Goal: Information Seeking & Learning: Learn about a topic

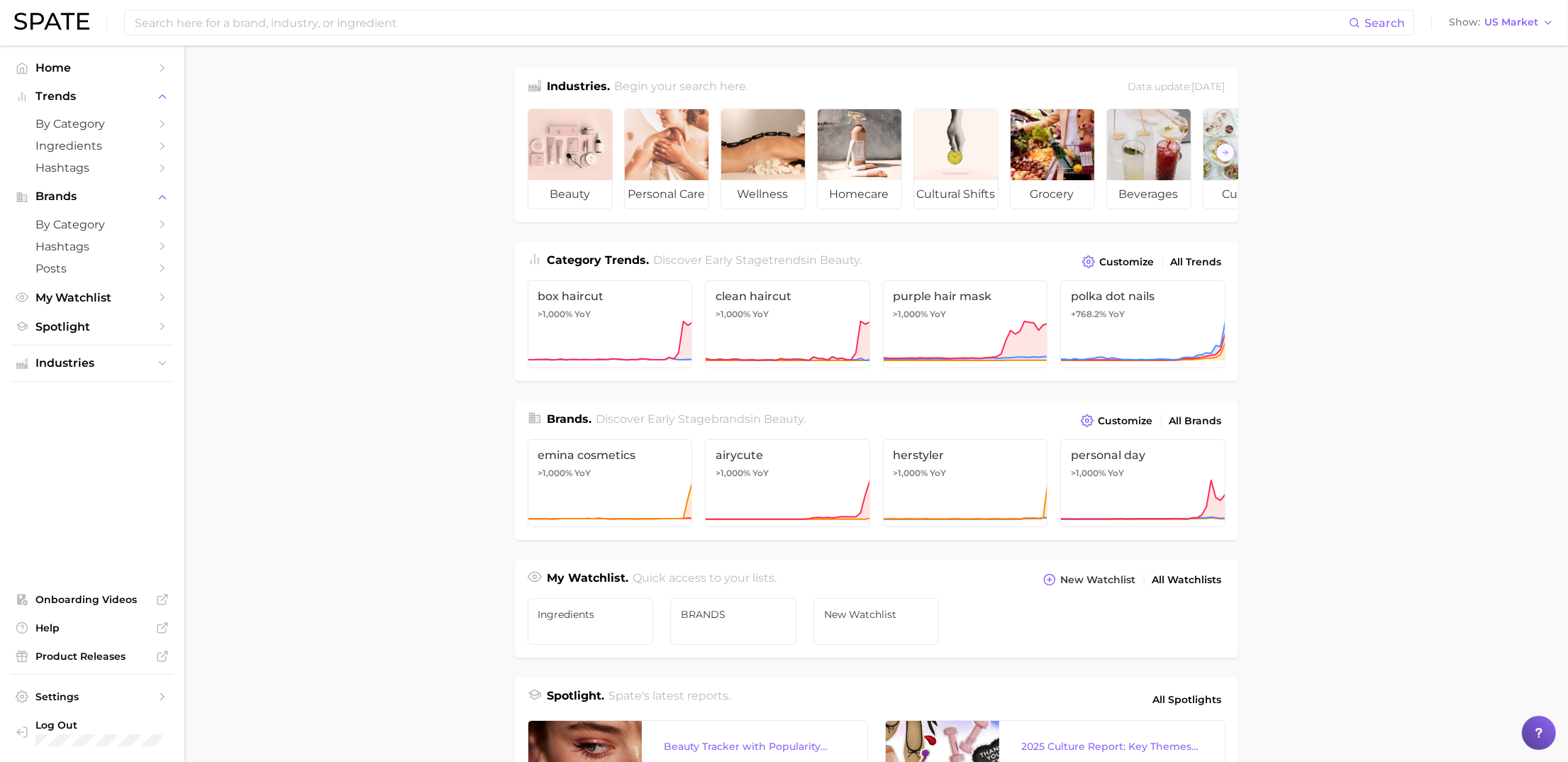
click at [766, 8] on div "Search Show US Market" at bounding box center [784, 22] width 1539 height 46
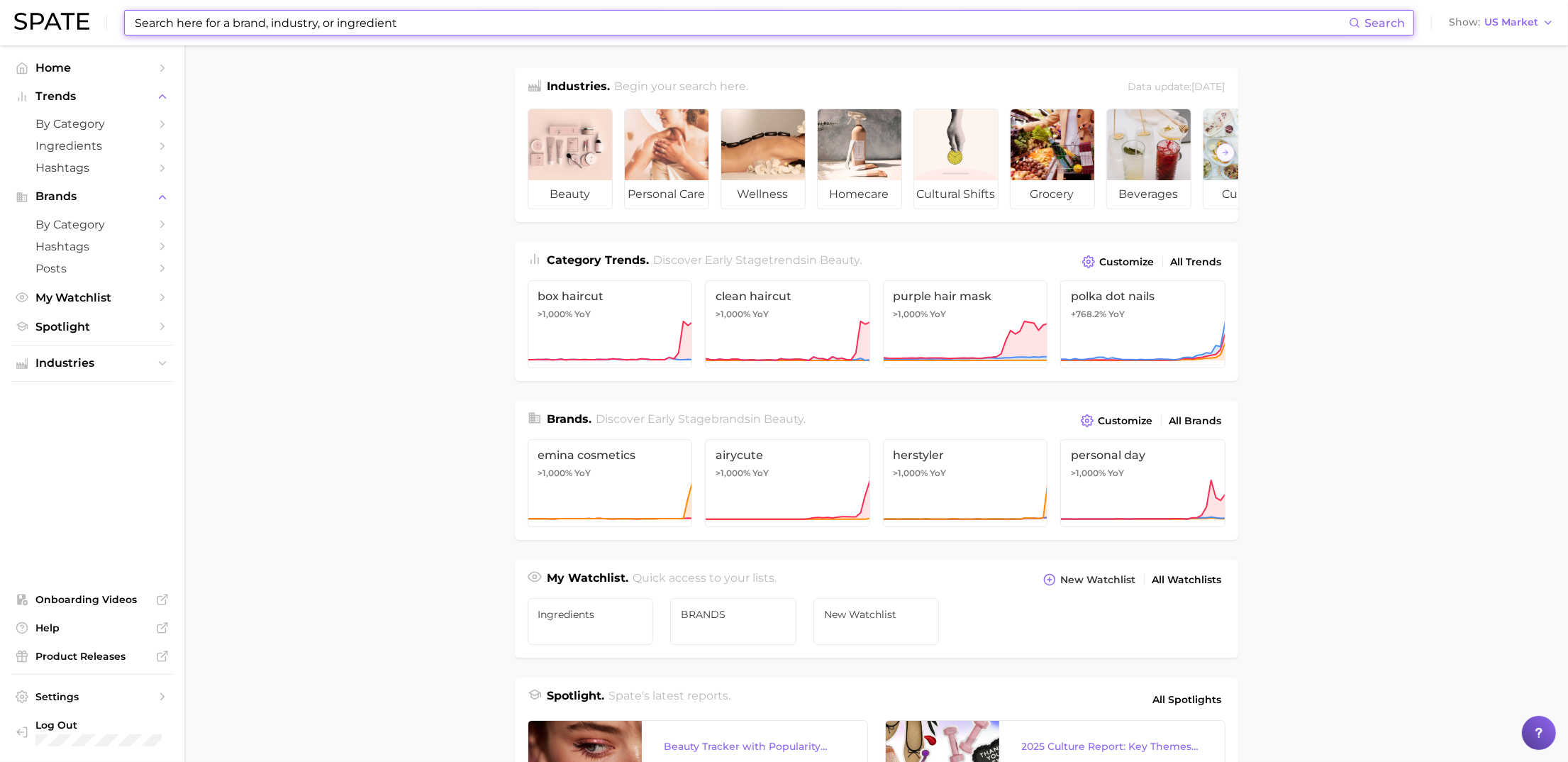
click at [766, 32] on input at bounding box center [741, 22] width 1216 height 24
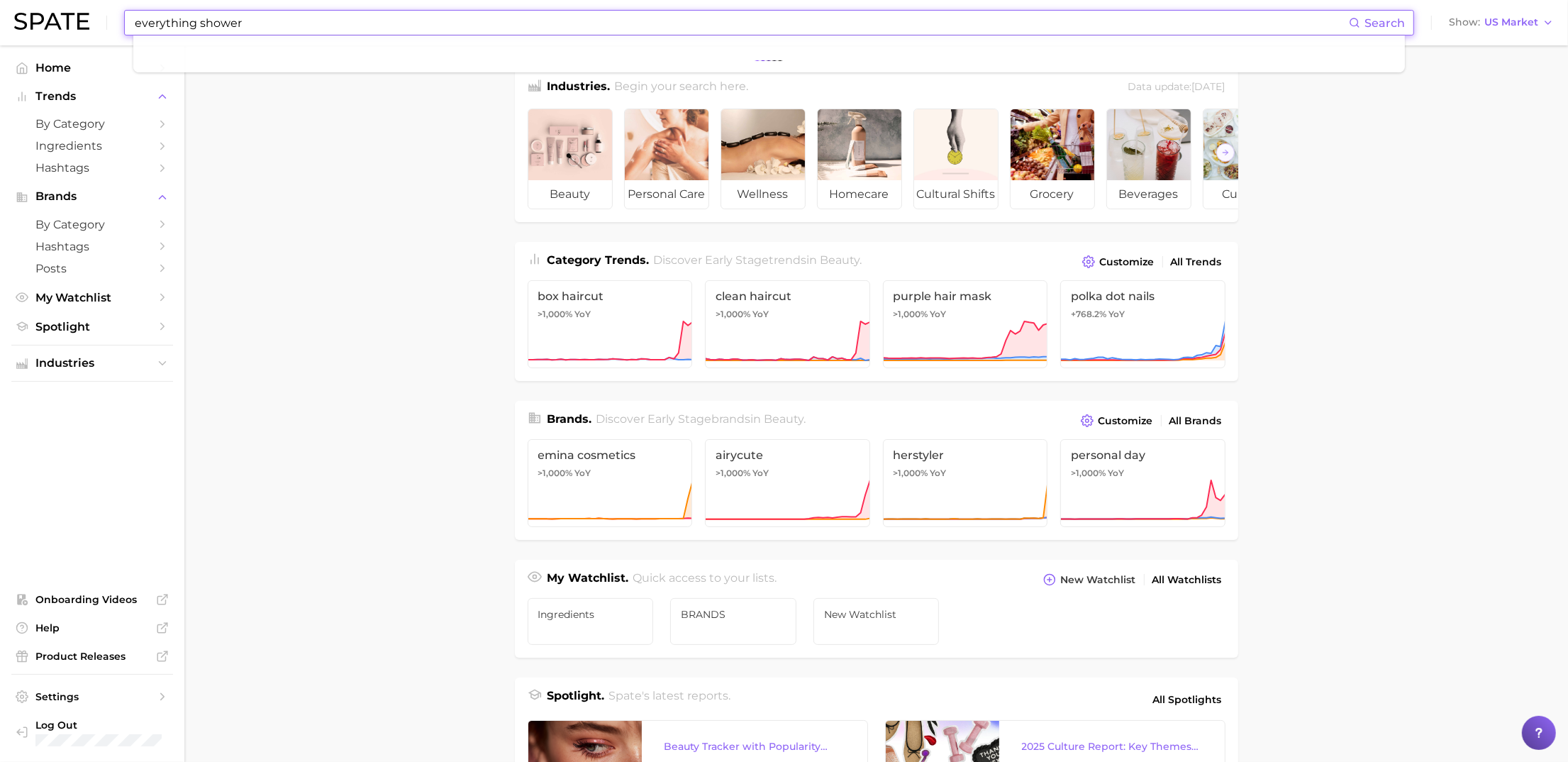
type input "everything shower"
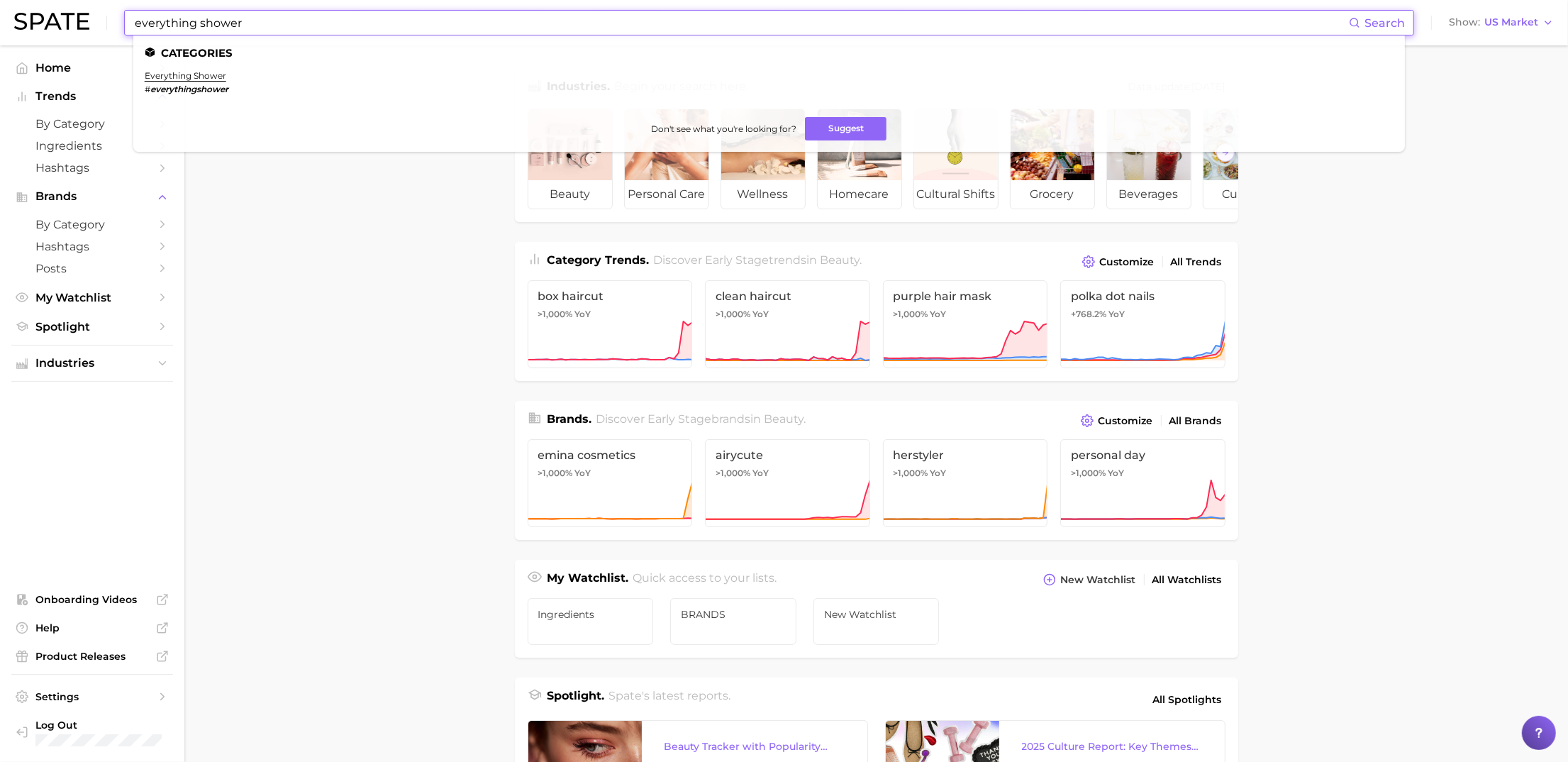
click at [201, 67] on ul "Categories everything shower # everythingshower Don't see what you're looking f…" at bounding box center [769, 93] width 1272 height 116
click at [197, 80] on link "everything shower" at bounding box center [186, 76] width 82 height 11
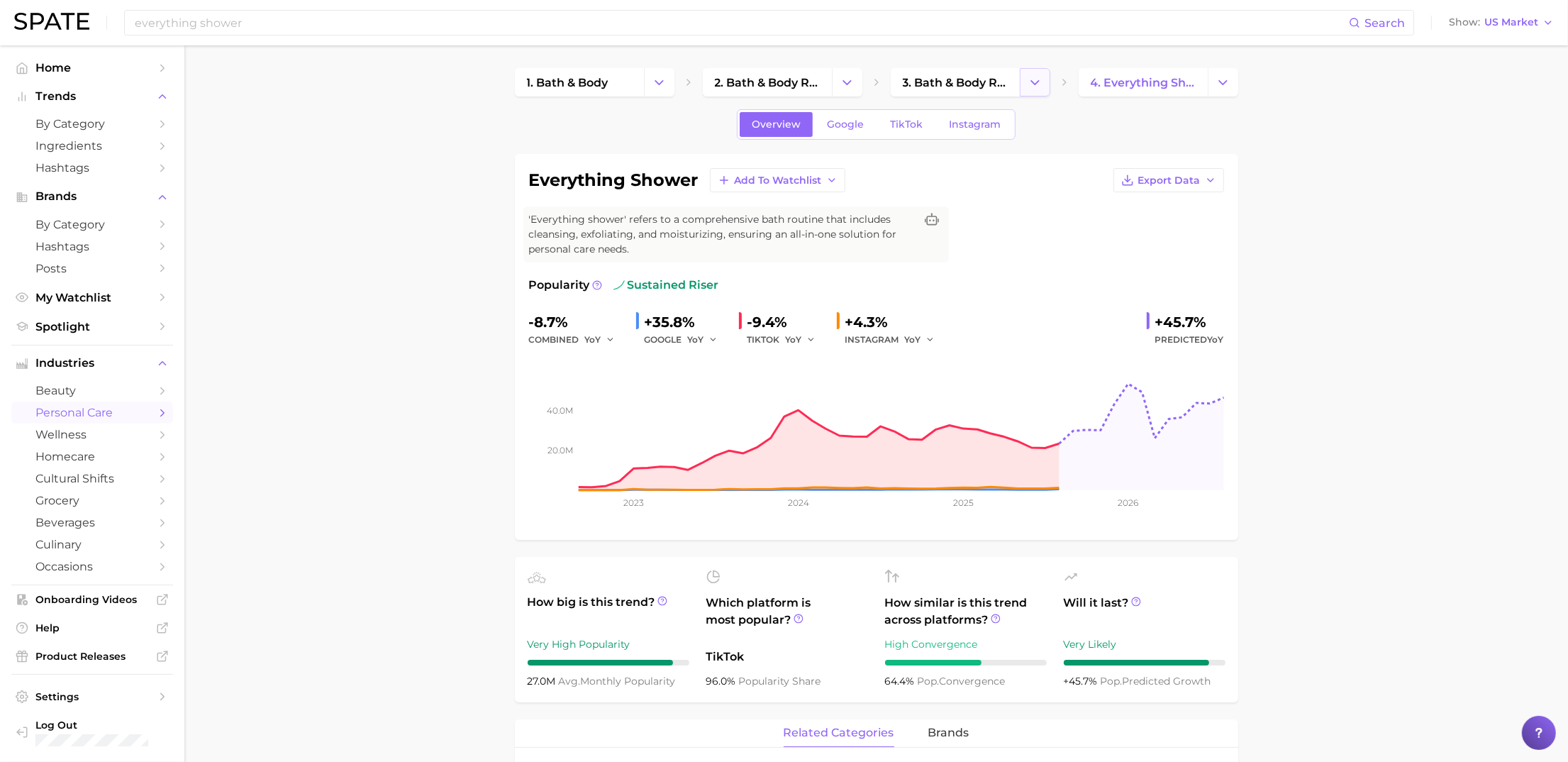
click at [1029, 83] on icon "Change Category" at bounding box center [1034, 82] width 15 height 15
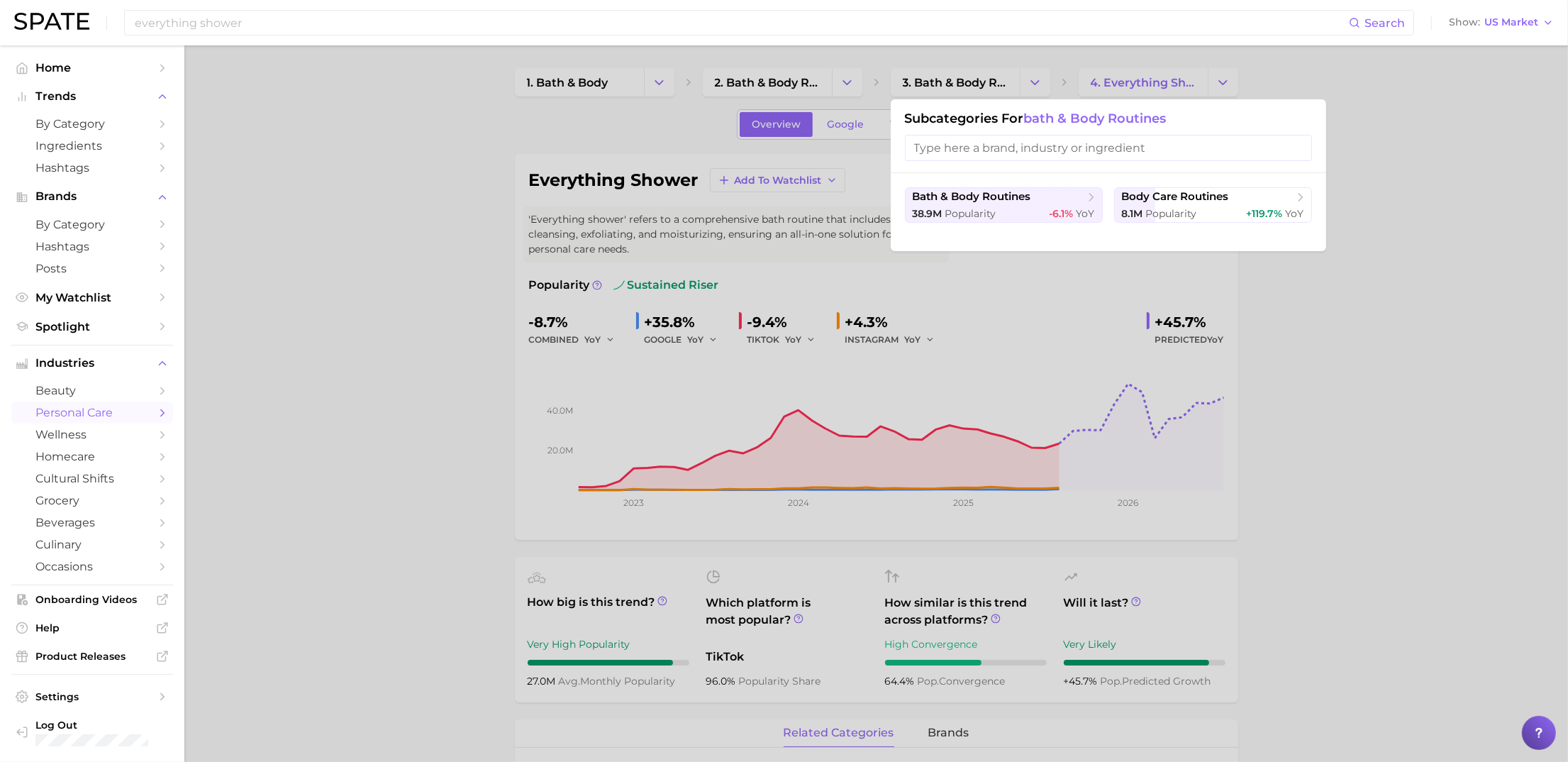
click at [1330, 448] on div at bounding box center [784, 381] width 1568 height 762
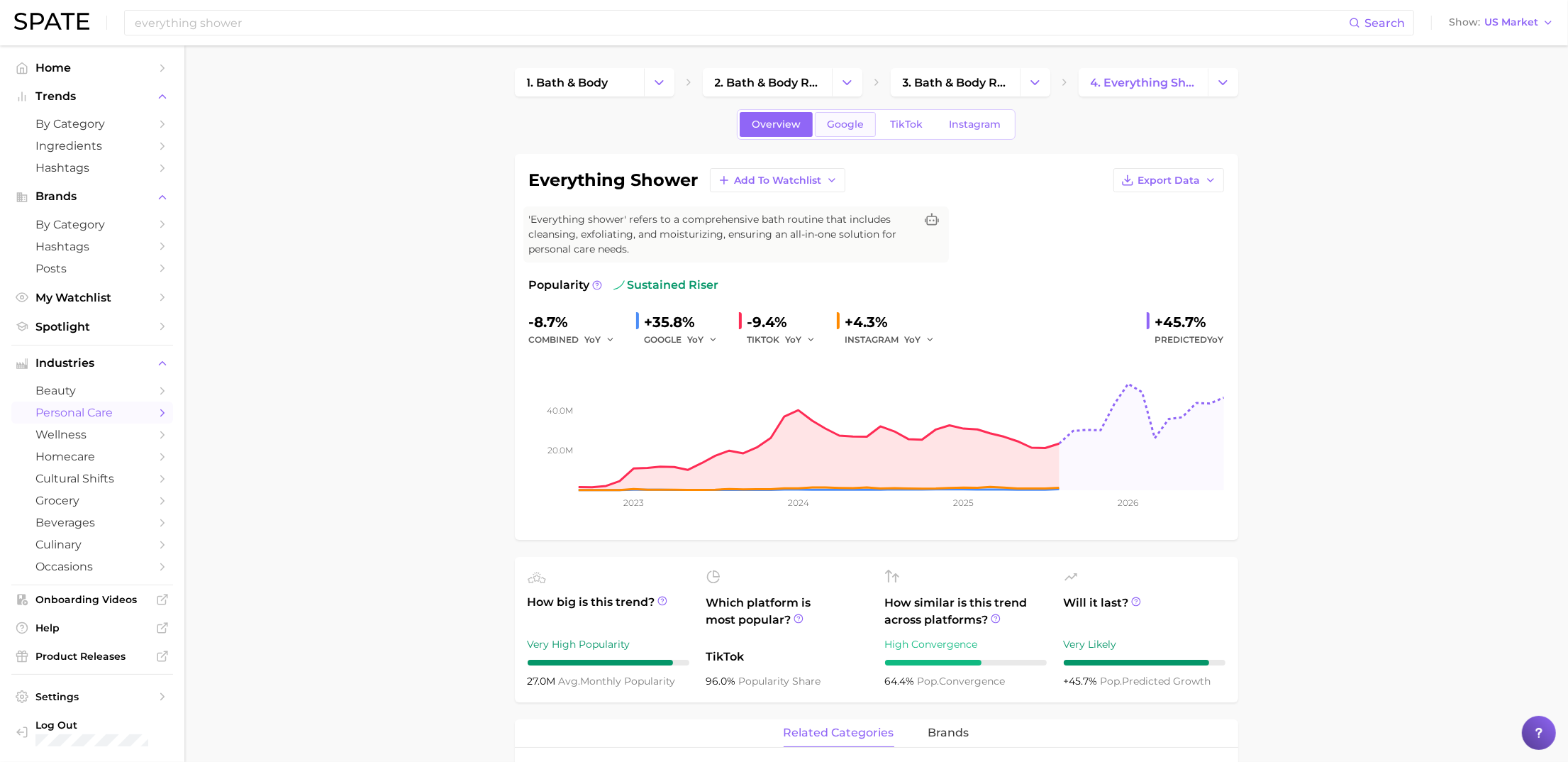
click at [854, 128] on span "Google" at bounding box center [845, 125] width 37 height 12
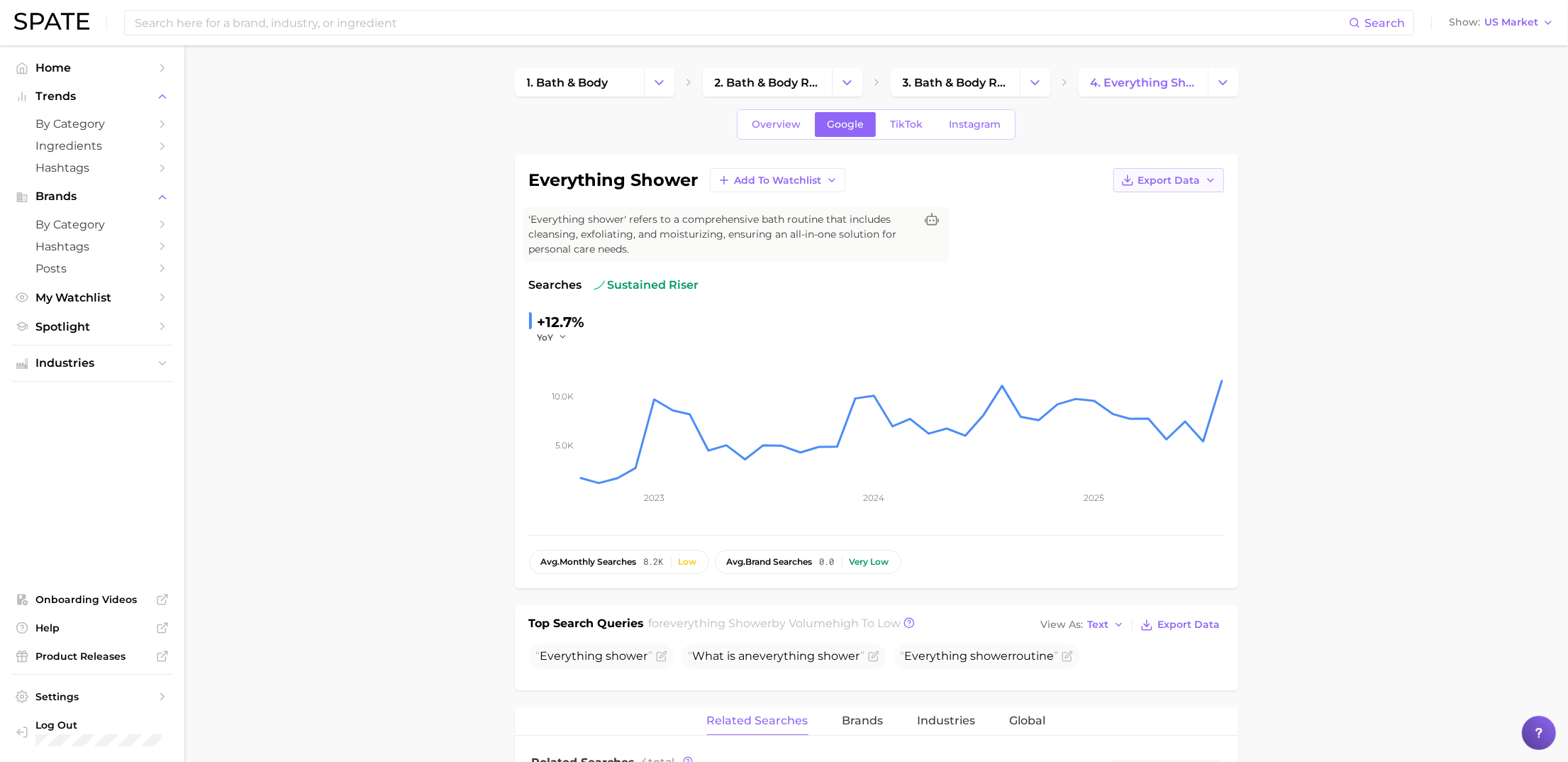
click at [1204, 173] on button "Export Data" at bounding box center [1168, 180] width 110 height 24
click at [1162, 236] on span "Time Series Image" at bounding box center [1139, 232] width 95 height 12
click at [784, 126] on span "Overview" at bounding box center [776, 125] width 49 height 12
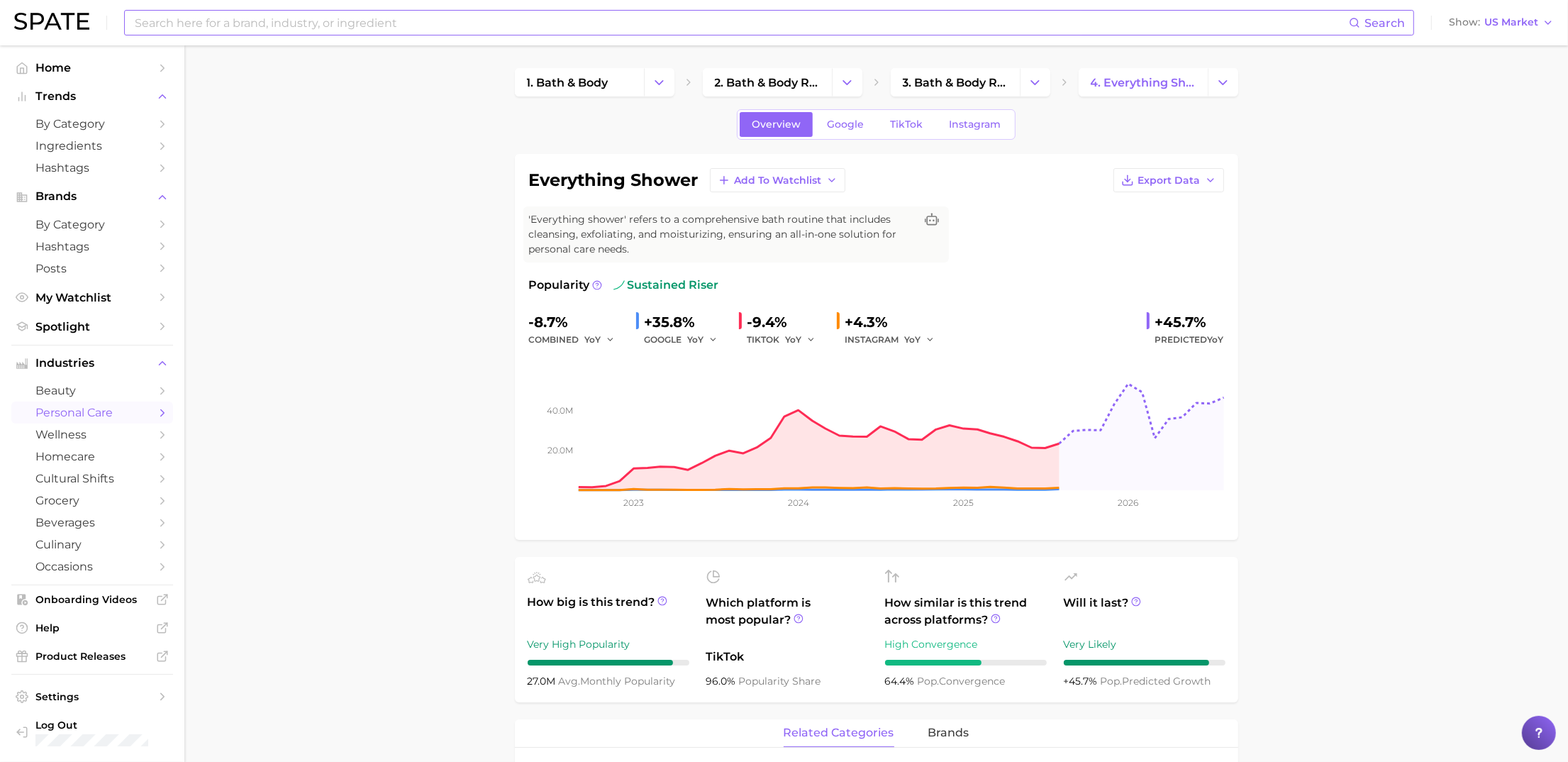
click at [725, 12] on input at bounding box center [741, 22] width 1216 height 24
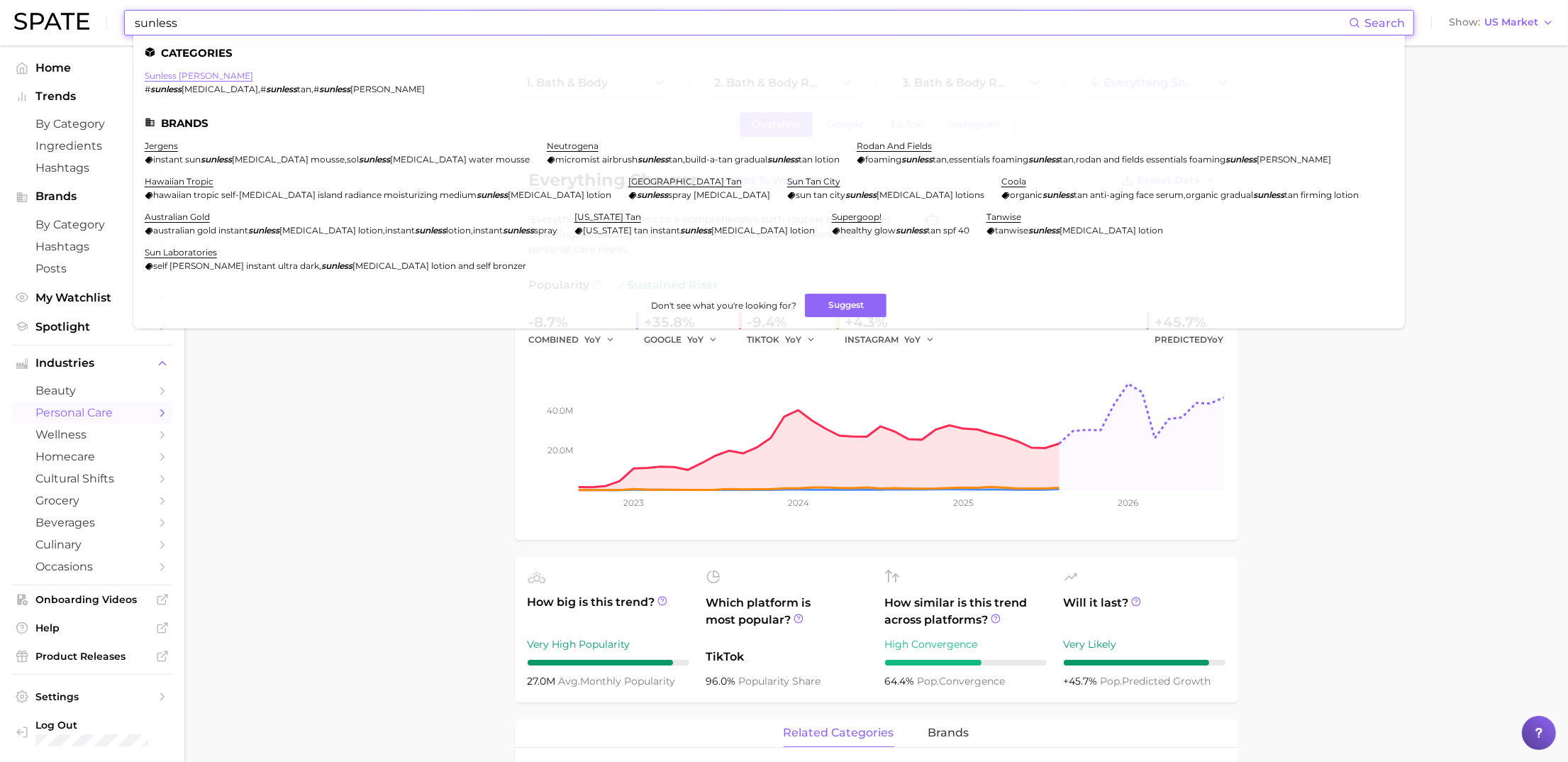
type input "sunless"
click at [182, 79] on link "sunless tanner" at bounding box center [199, 76] width 109 height 11
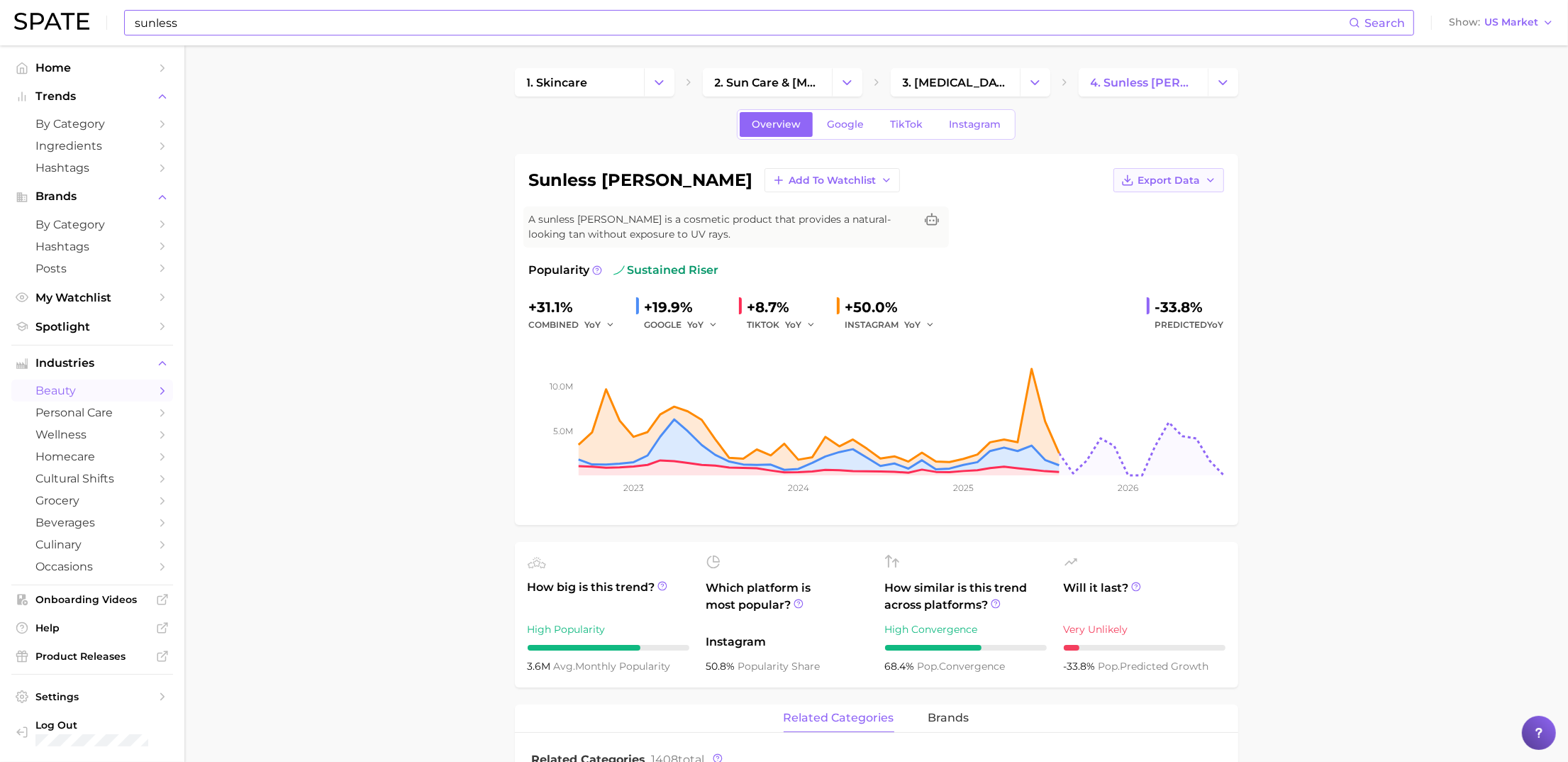
click at [1179, 180] on span "Export Data" at bounding box center [1169, 180] width 62 height 12
click at [1133, 226] on span "Time Series Image" at bounding box center [1139, 232] width 95 height 12
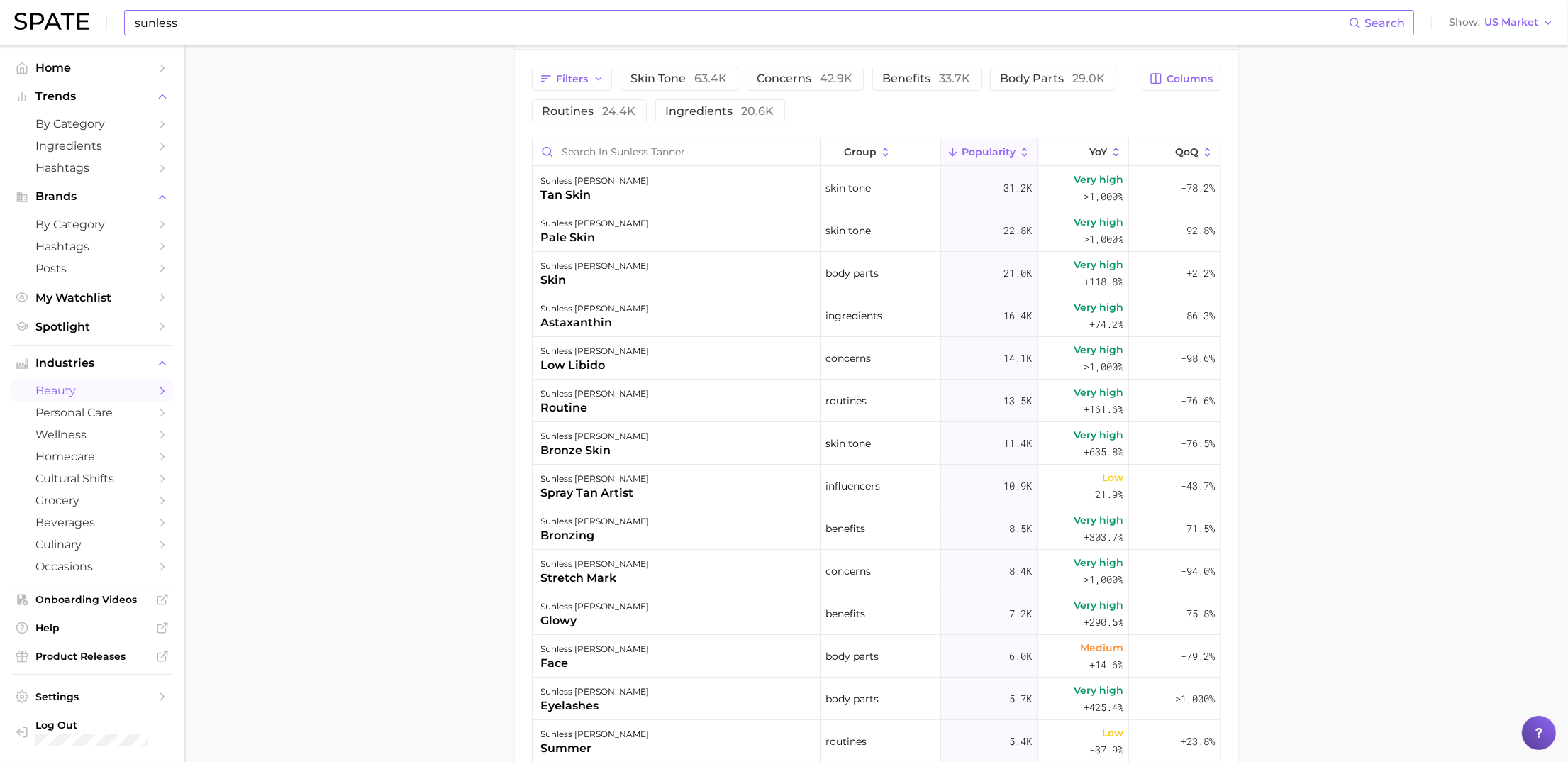
scroll to position [755, 0]
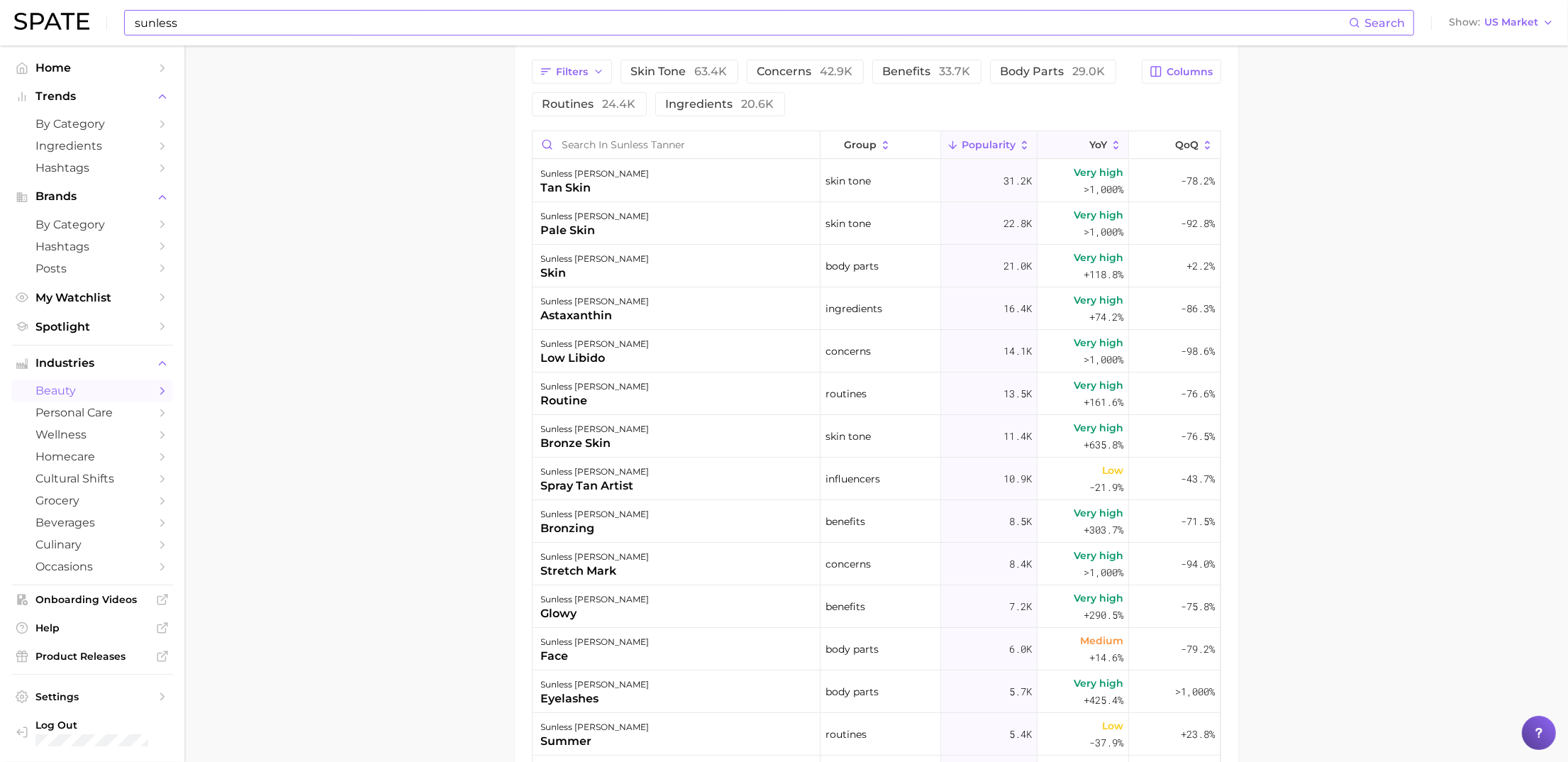
click at [1091, 150] on button "YoY" at bounding box center [1083, 145] width 92 height 28
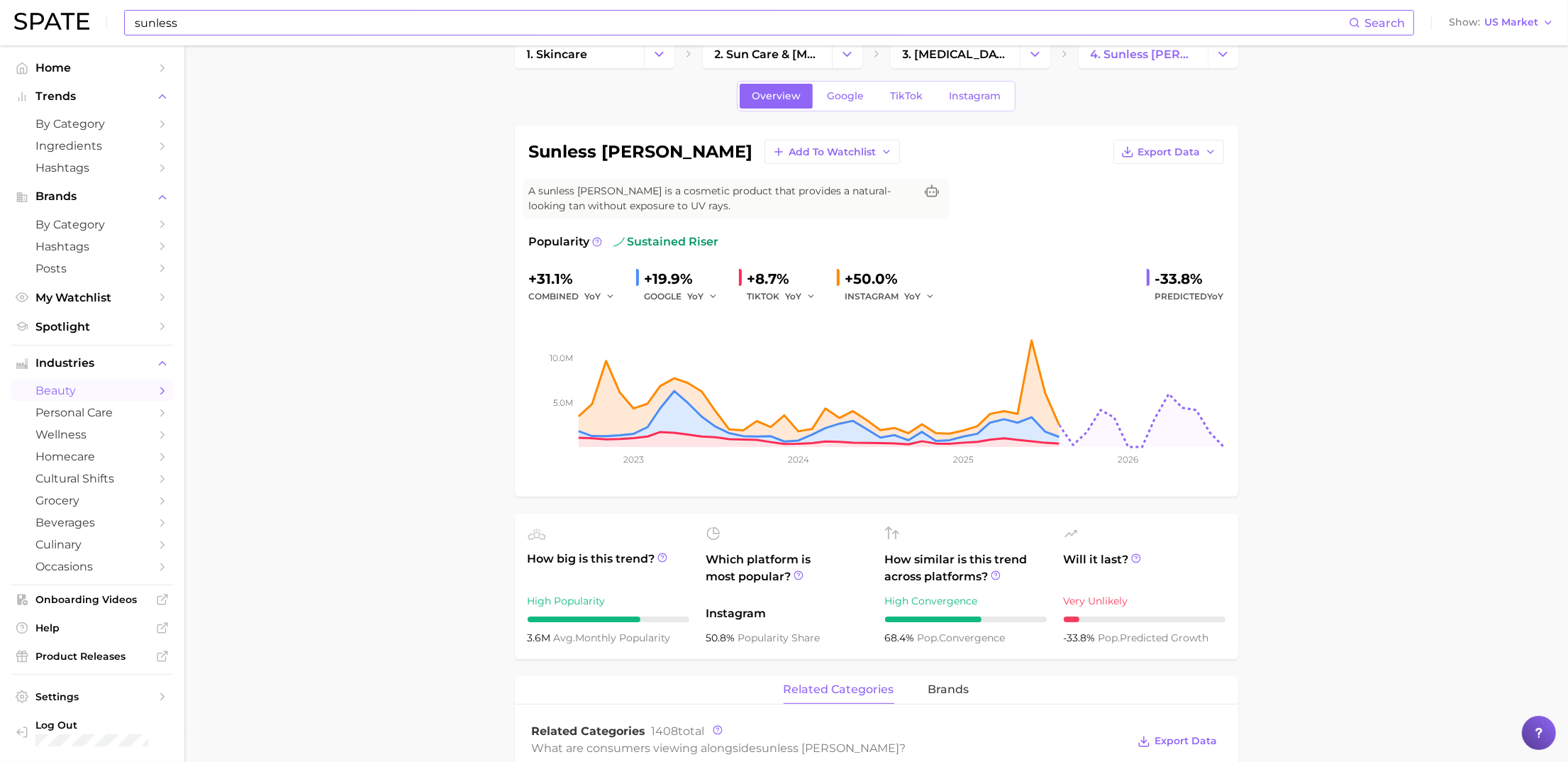
scroll to position [0, 0]
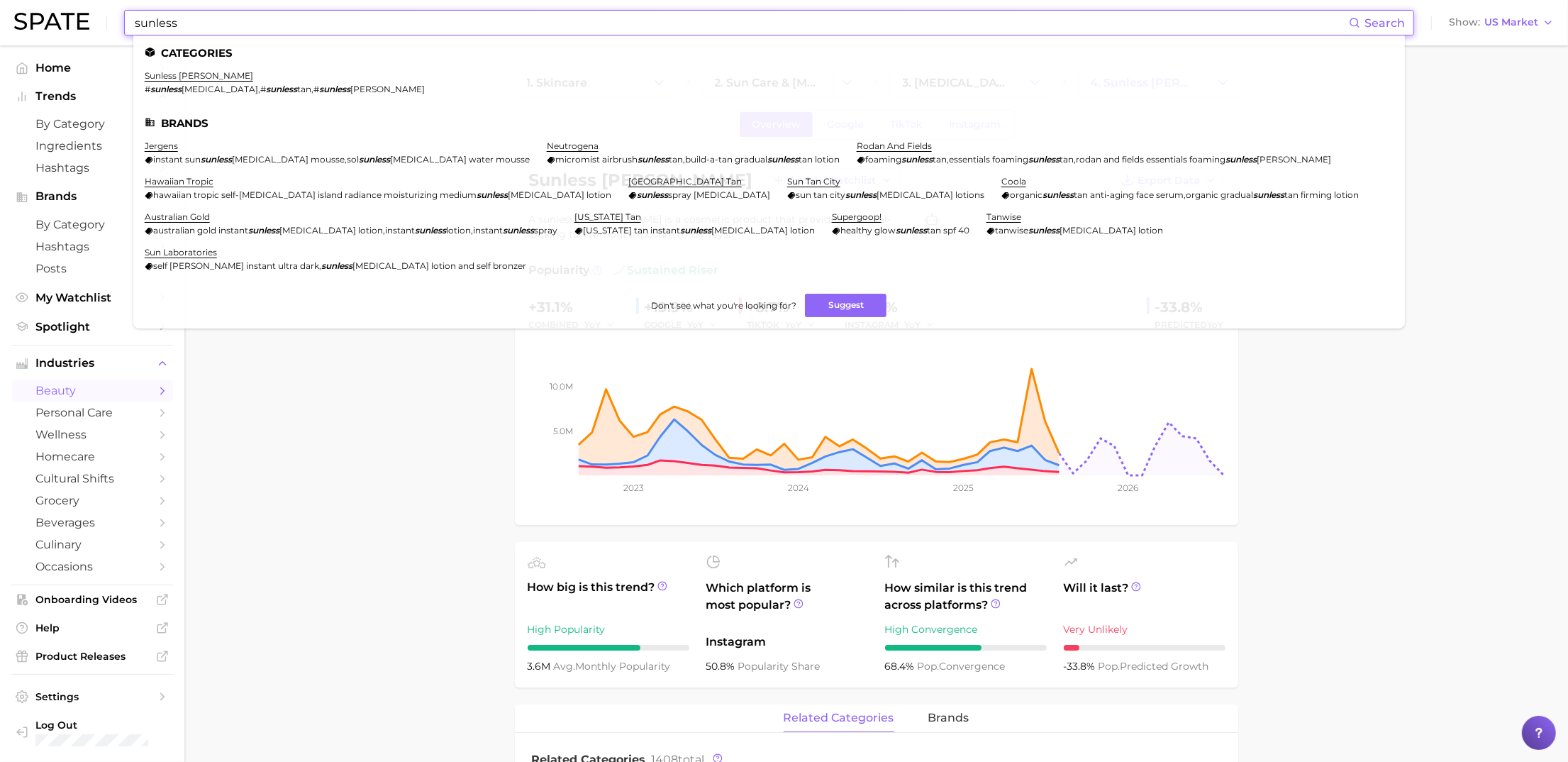
click at [963, 12] on input "sunless" at bounding box center [741, 22] width 1216 height 24
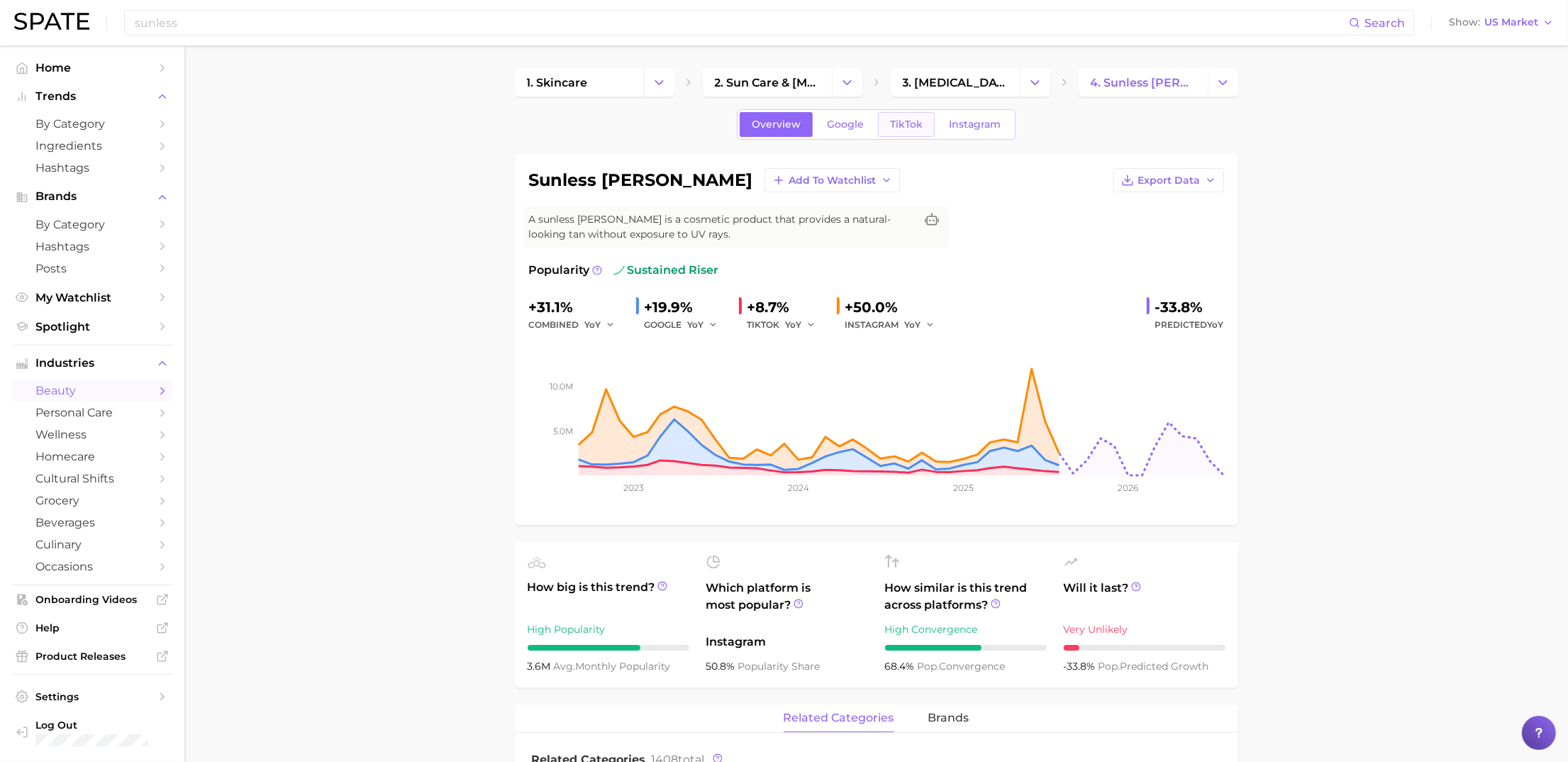
click at [924, 122] on link "TikTok" at bounding box center [906, 124] width 57 height 25
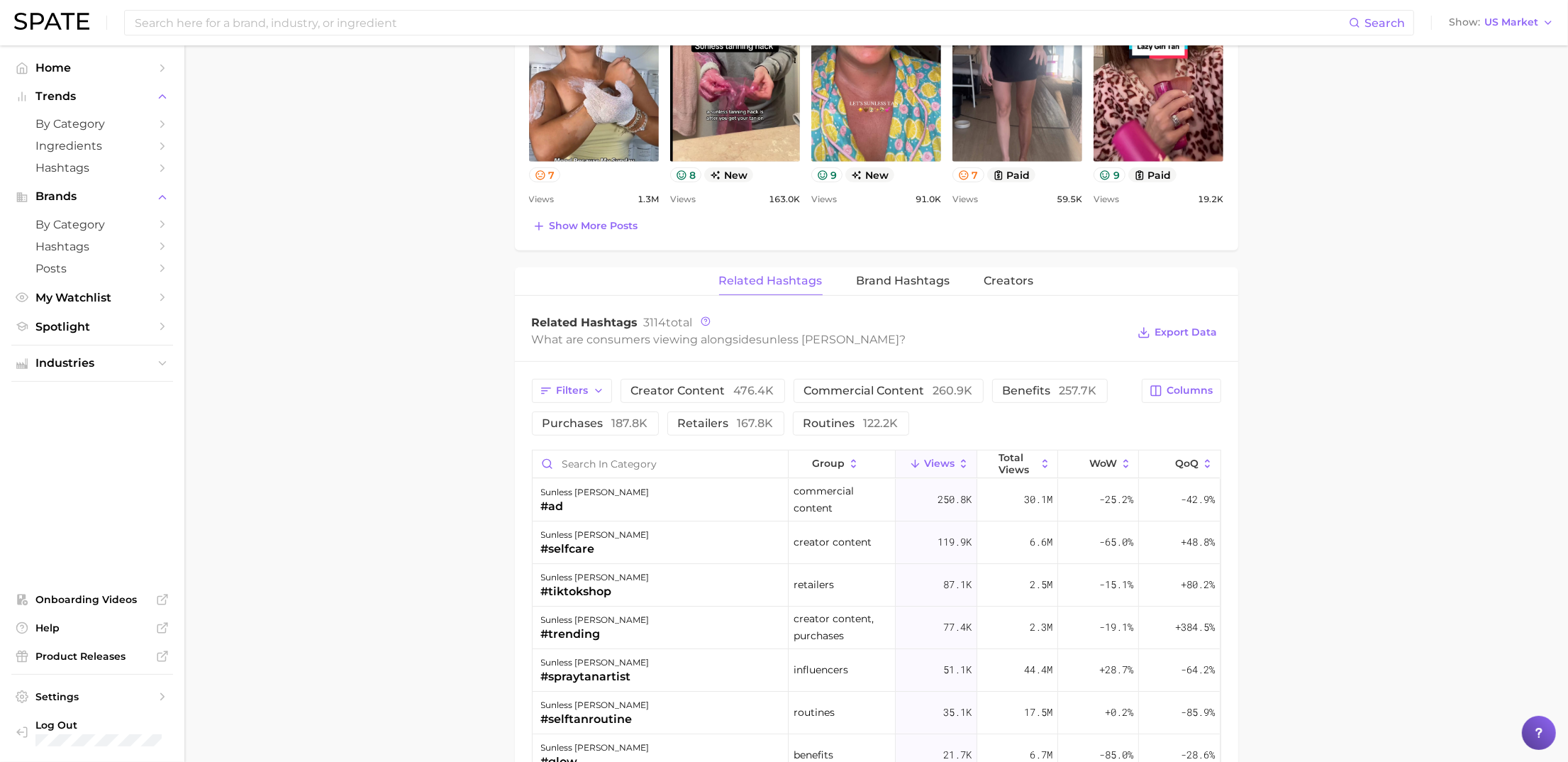
scroll to position [858, 0]
